Goal: Task Accomplishment & Management: Complete application form

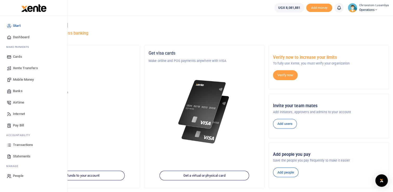
click at [28, 141] on link "Transactions" at bounding box center [33, 144] width 59 height 11
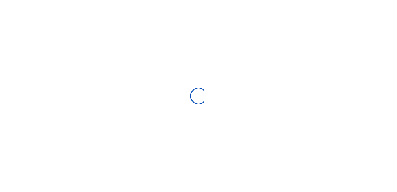
select select
type input "[DATE] - [DATE]"
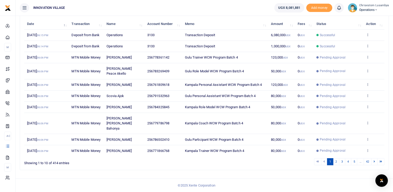
scroll to position [87, 0]
click at [370, 147] on td "View details Send again" at bounding box center [373, 150] width 21 height 11
click at [368, 148] on icon at bounding box center [367, 150] width 3 height 4
click at [336, 162] on link "2" at bounding box center [336, 161] width 6 height 7
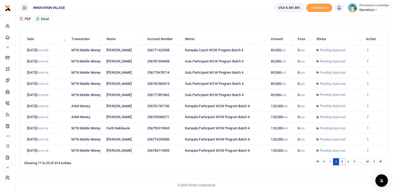
click at [342, 161] on link "3" at bounding box center [342, 161] width 6 height 7
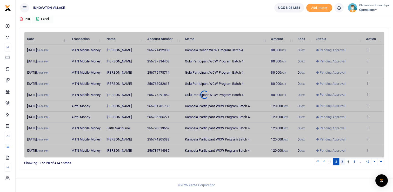
scroll to position [66, 0]
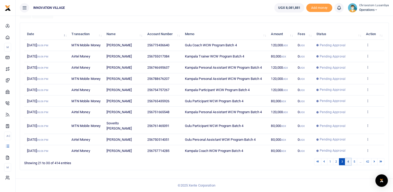
click at [349, 160] on link "4" at bounding box center [348, 161] width 6 height 7
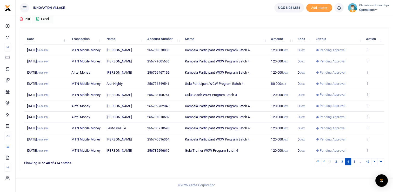
scroll to position [82, 0]
click at [356, 161] on link "5" at bounding box center [354, 161] width 6 height 7
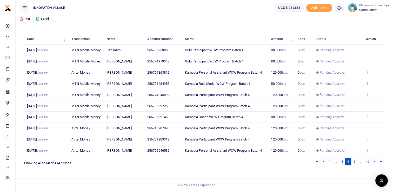
scroll to position [77, 0]
click at [356, 162] on link "6" at bounding box center [354, 161] width 6 height 7
click at [354, 165] on link "7" at bounding box center [354, 161] width 6 height 7
click at [354, 165] on link "8" at bounding box center [354, 161] width 6 height 7
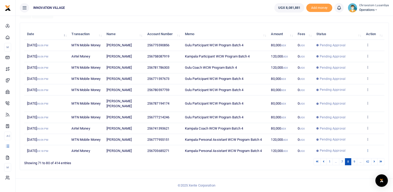
click at [367, 152] on icon at bounding box center [367, 150] width 3 height 4
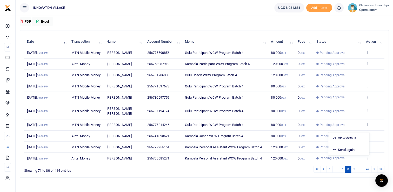
scroll to position [51, 0]
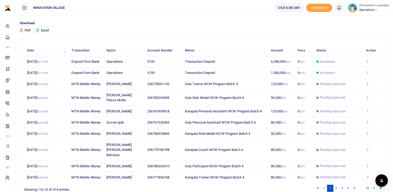
scroll to position [35, 0]
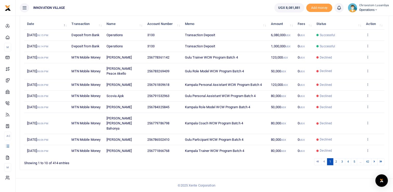
scroll to position [87, 0]
click at [356, 160] on link "5" at bounding box center [354, 161] width 6 height 7
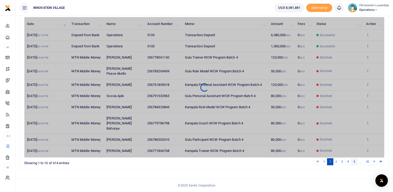
scroll to position [77, 0]
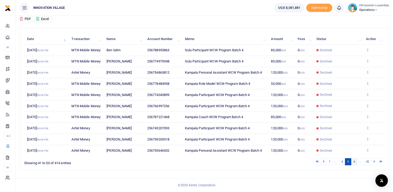
click at [357, 162] on link "6" at bounding box center [354, 161] width 6 height 7
click at [356, 165] on link "7" at bounding box center [354, 161] width 6 height 7
click at [356, 165] on link "8" at bounding box center [354, 161] width 6 height 7
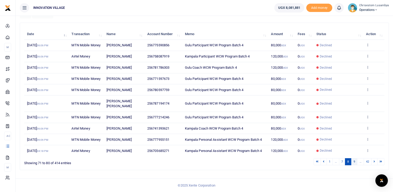
click at [354, 165] on link "9" at bounding box center [354, 161] width 6 height 7
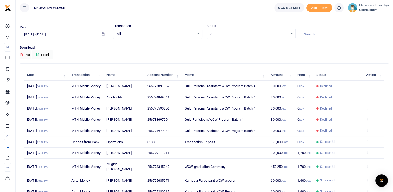
scroll to position [0, 0]
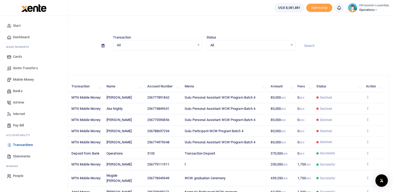
click at [24, 144] on span "Transactions" at bounding box center [23, 144] width 20 height 5
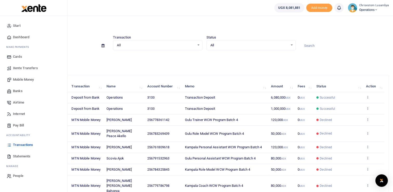
click at [37, 78] on link "Mobile Money" at bounding box center [33, 79] width 59 height 11
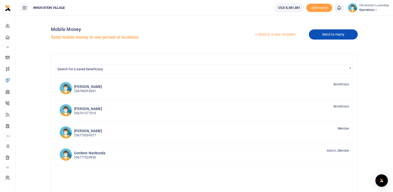
click at [313, 34] on link "Send to many" at bounding box center [333, 34] width 49 height 10
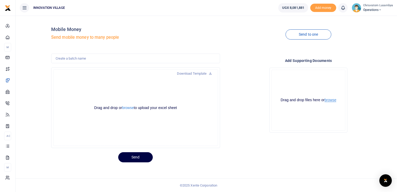
click at [328, 98] on button "browse" at bounding box center [330, 100] width 12 height 4
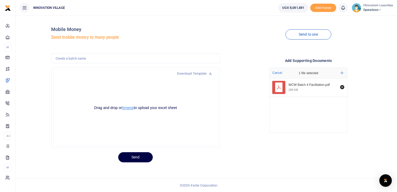
click at [129, 107] on button "browse" at bounding box center [128, 108] width 12 height 4
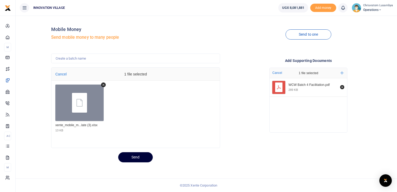
click at [136, 155] on button "Send" at bounding box center [135, 157] width 35 height 10
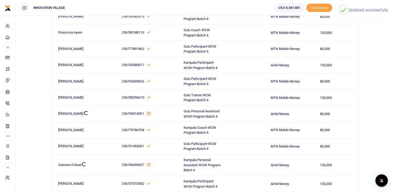
drag, startPoint x: 394, startPoint y: 24, endPoint x: 388, endPoint y: 176, distance: 151.8
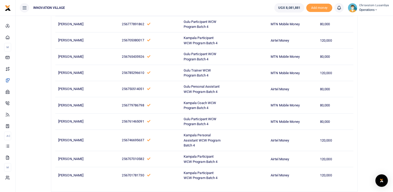
scroll to position [1231, 0]
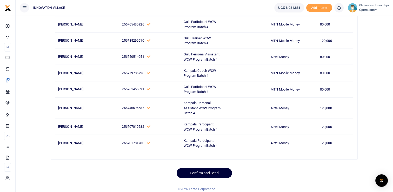
click at [193, 168] on button "Confirm and Send" at bounding box center [204, 173] width 55 height 10
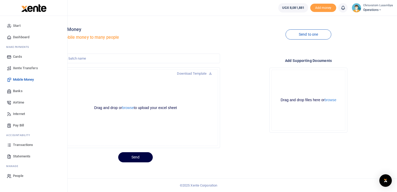
click at [27, 142] on span "Transactions" at bounding box center [23, 144] width 20 height 5
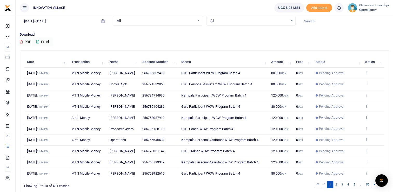
scroll to position [46, 0]
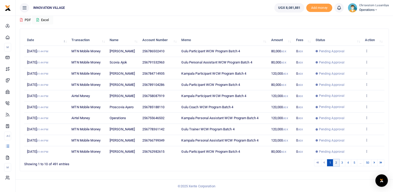
click at [336, 162] on link "2" at bounding box center [336, 162] width 6 height 7
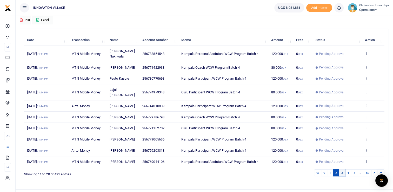
click at [343, 176] on link "3" at bounding box center [342, 172] width 6 height 7
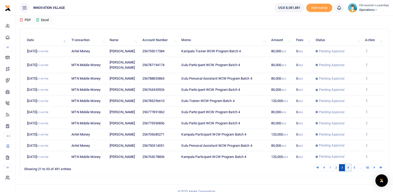
click at [350, 171] on link "4" at bounding box center [348, 167] width 6 height 7
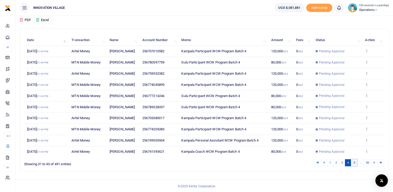
click at [354, 166] on link "5" at bounding box center [354, 162] width 6 height 7
click at [355, 166] on link "6" at bounding box center [354, 162] width 6 height 7
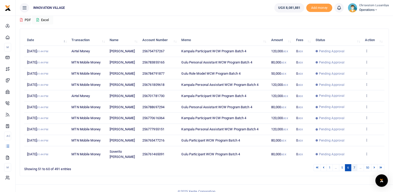
click at [355, 169] on link "7" at bounding box center [354, 167] width 6 height 7
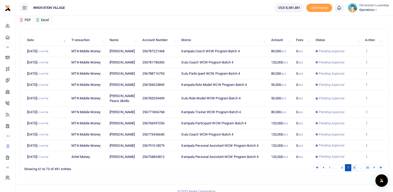
click at [356, 171] on link "8" at bounding box center [354, 167] width 6 height 7
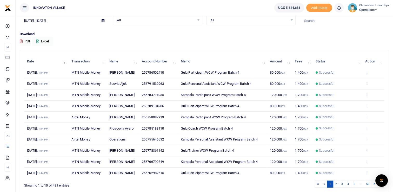
scroll to position [46, 0]
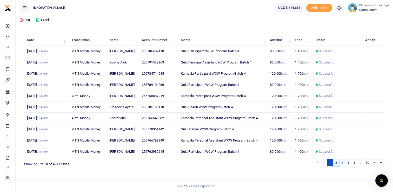
click at [337, 161] on link "2" at bounding box center [336, 162] width 6 height 7
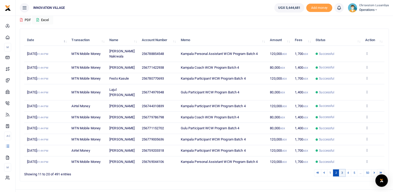
click at [342, 176] on link "3" at bounding box center [342, 172] width 6 height 7
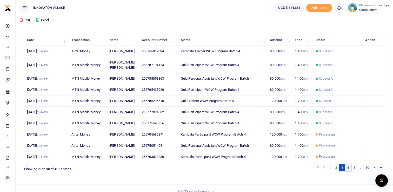
click at [348, 171] on link "4" at bounding box center [348, 167] width 6 height 7
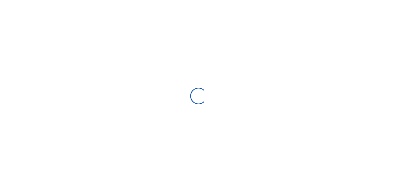
type input "08/20/2025 - 09/18/2025"
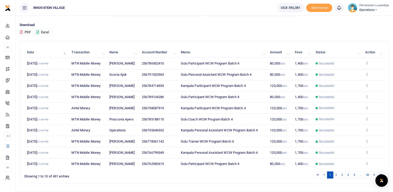
scroll to position [33, 0]
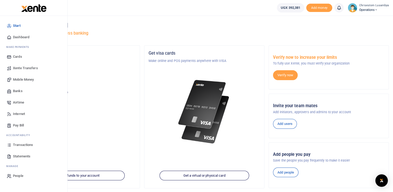
click at [28, 79] on span "Mobile Money" at bounding box center [23, 79] width 21 height 5
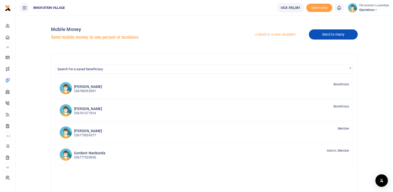
click at [336, 30] on link "Send to many" at bounding box center [333, 34] width 49 height 10
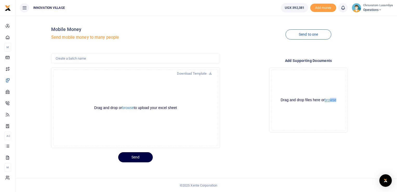
click at [332, 100] on div "Drag and drop files here or browse Powered by Uppy" at bounding box center [308, 100] width 74 height 61
click at [332, 100] on button "browse" at bounding box center [330, 100] width 12 height 4
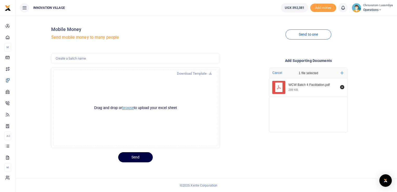
click at [126, 106] on button "browse" at bounding box center [128, 108] width 12 height 4
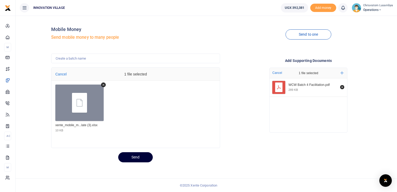
click at [142, 157] on button "Send" at bounding box center [135, 157] width 35 height 10
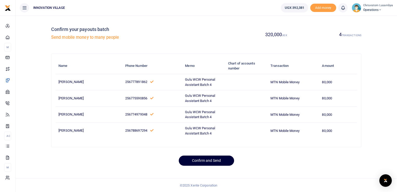
click at [201, 155] on button "Confirm and Send" at bounding box center [206, 160] width 55 height 10
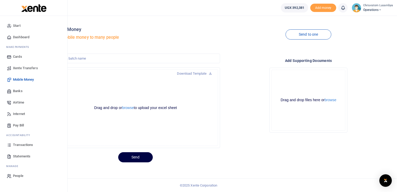
click at [17, 144] on span "Transactions" at bounding box center [23, 144] width 20 height 5
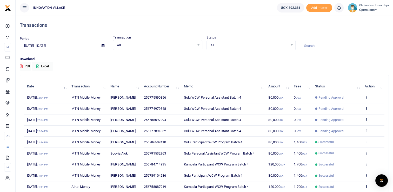
click at [365, 141] on icon at bounding box center [366, 142] width 3 height 4
click at [350, 149] on link "View details" at bounding box center [347, 150] width 41 height 7
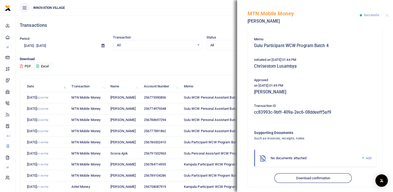
scroll to position [83, 0]
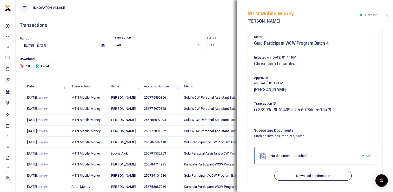
click at [183, 63] on div "Download PDF Excel" at bounding box center [204, 63] width 369 height 14
click at [388, 16] on button "Close" at bounding box center [386, 15] width 3 height 3
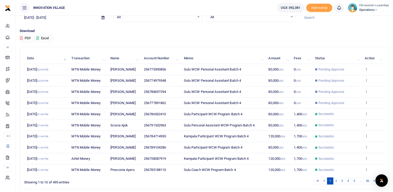
scroll to position [28, 0]
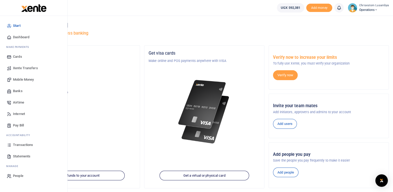
click at [28, 145] on span "Transactions" at bounding box center [23, 144] width 20 height 5
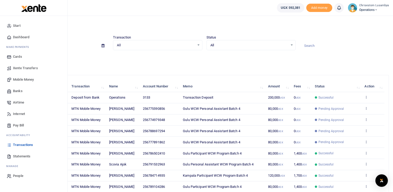
click at [24, 77] on span "Mobile Money" at bounding box center [23, 79] width 21 height 5
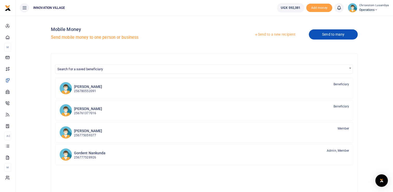
click at [327, 36] on link "Send to many" at bounding box center [333, 34] width 49 height 10
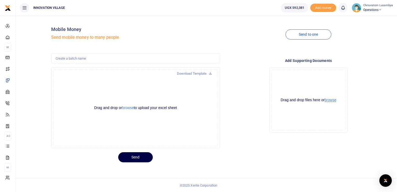
click at [334, 99] on button "browse" at bounding box center [330, 100] width 12 height 4
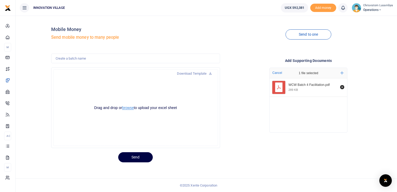
click at [131, 107] on button "browse" at bounding box center [128, 108] width 12 height 4
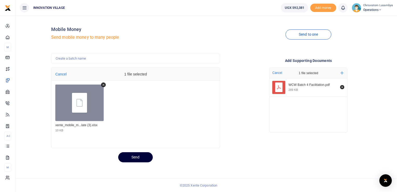
click at [138, 155] on button "Send" at bounding box center [135, 157] width 35 height 10
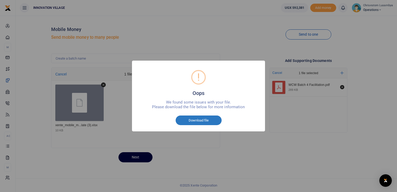
click at [195, 123] on button "Download file" at bounding box center [199, 120] width 46 height 10
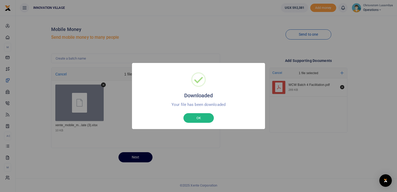
click at [103, 83] on div "Downloaded × Your file has been downloaded OK No Cancel" at bounding box center [198, 96] width 397 height 192
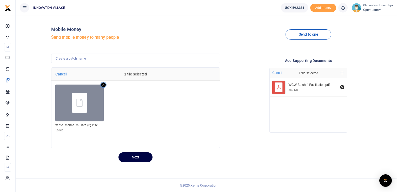
click at [102, 83] on icon "Remove file" at bounding box center [103, 84] width 5 height 5
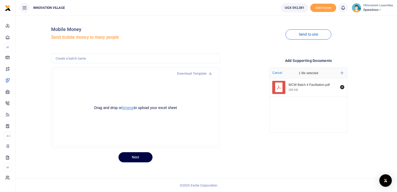
click at [131, 110] on button "browse" at bounding box center [128, 108] width 12 height 4
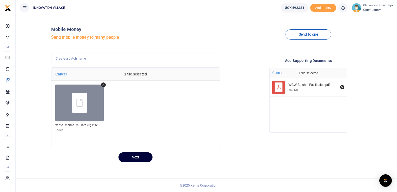
click at [128, 152] on button "Next" at bounding box center [135, 157] width 34 height 10
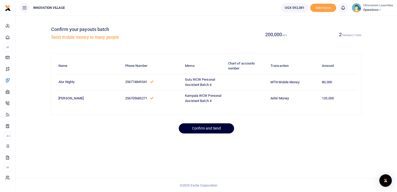
click at [209, 124] on button "Confirm and Send" at bounding box center [206, 128] width 55 height 10
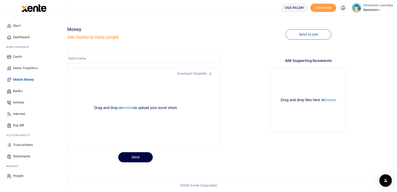
click at [34, 146] on link "Transactions" at bounding box center [33, 144] width 59 height 11
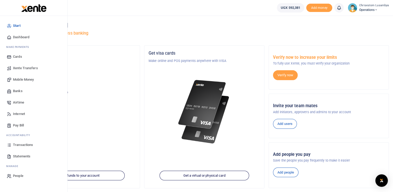
click at [23, 78] on span "Mobile Money" at bounding box center [23, 79] width 21 height 5
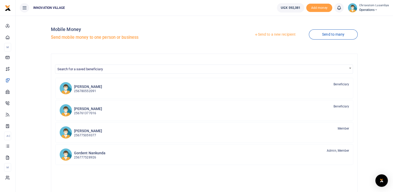
click at [269, 34] on link "Send to a new recipient" at bounding box center [275, 34] width 68 height 9
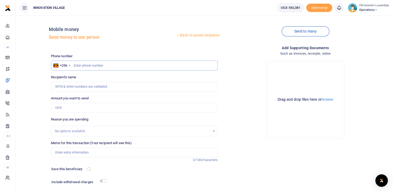
click at [119, 64] on input "text" at bounding box center [134, 66] width 167 height 10
type input "704555555"
type input "Sisimuka [GEOGRAPHIC_DATA]"
type input "7"
type input "776487073"
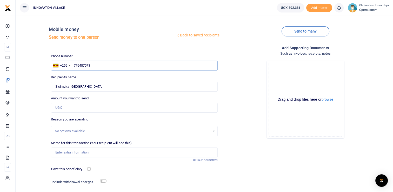
type input "Standard Chartered Bank ."
click at [87, 63] on input "776487073" at bounding box center [134, 66] width 167 height 10
type input "776487673"
type input "Gatred [PERSON_NAME]"
type input "776487073"
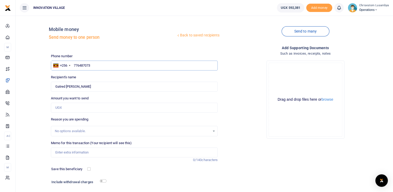
type input "Standard Chartered Bank ."
type input "776487073"
